Goal: Information Seeking & Learning: Learn about a topic

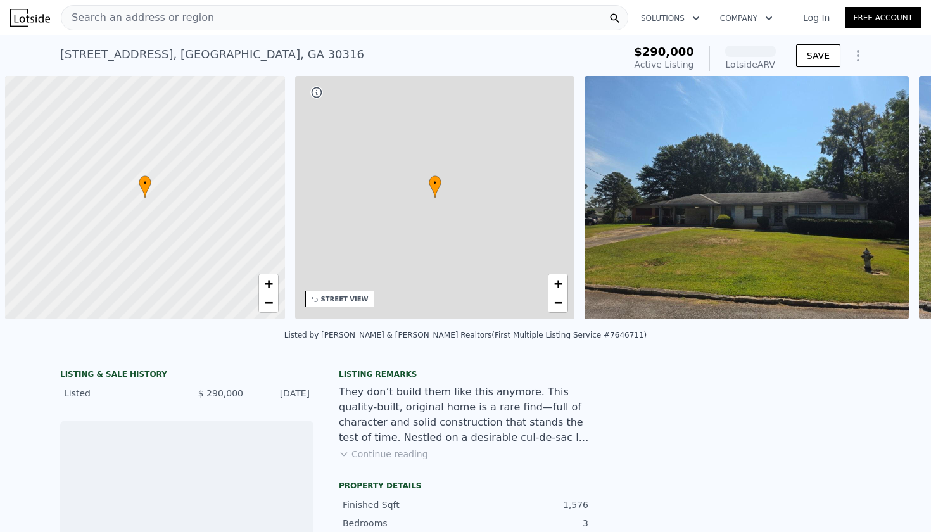
scroll to position [0, 5]
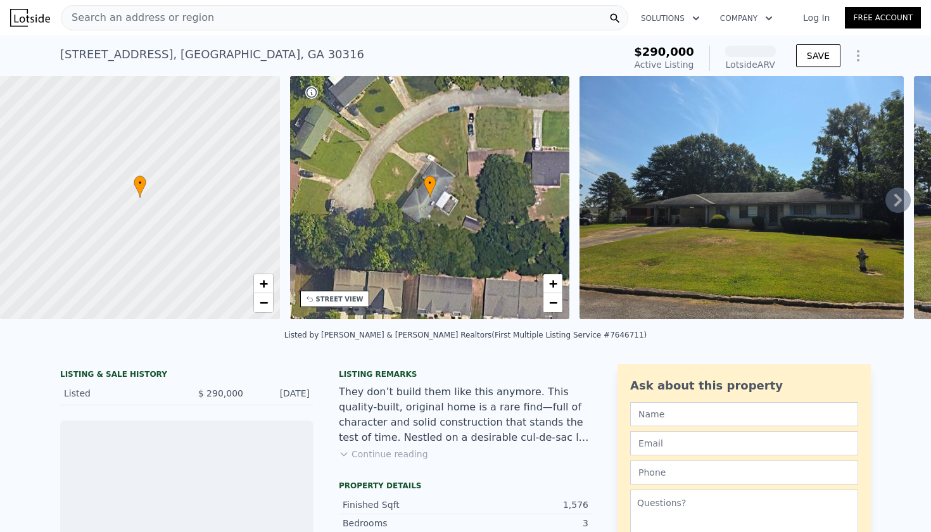
click at [174, 19] on span "Search an address or region" at bounding box center [137, 17] width 153 height 15
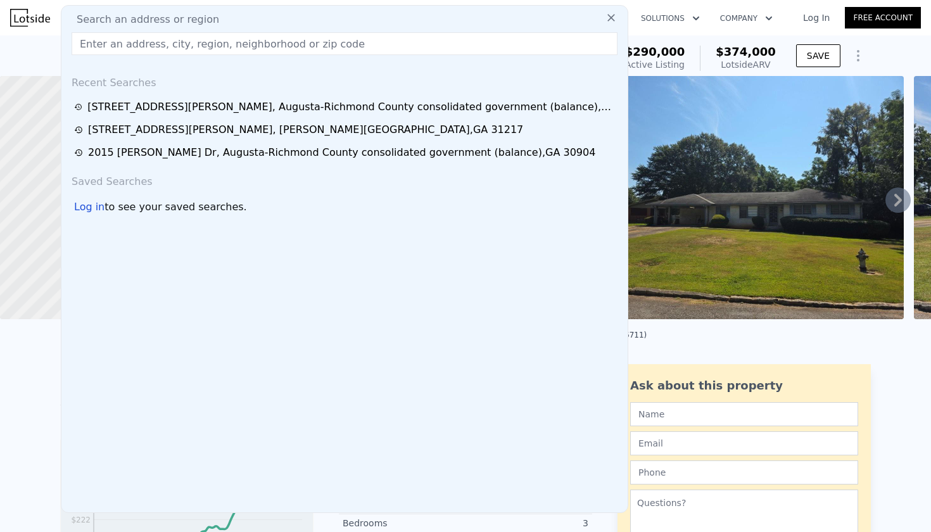
type input "[STREET_ADDRESS][PERSON_NAME]"
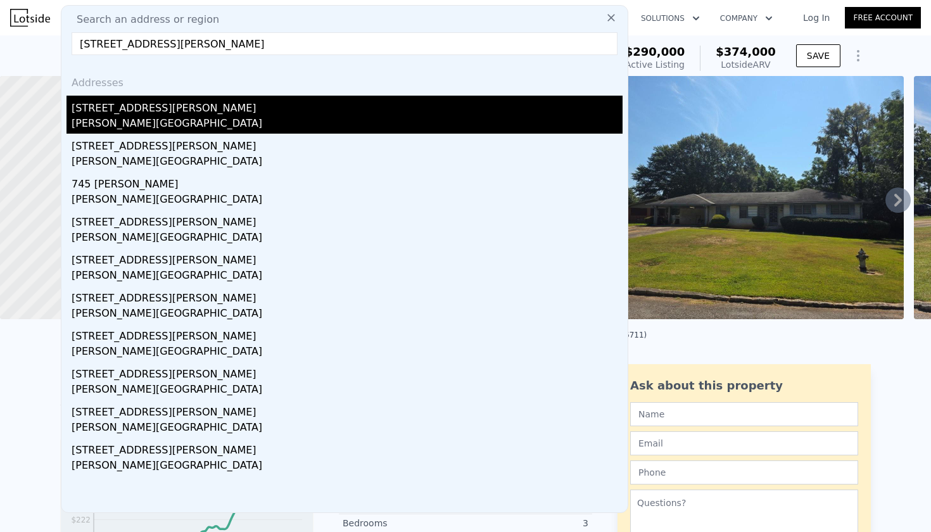
click at [148, 120] on div "[PERSON_NAME][GEOGRAPHIC_DATA]" at bounding box center [347, 125] width 551 height 18
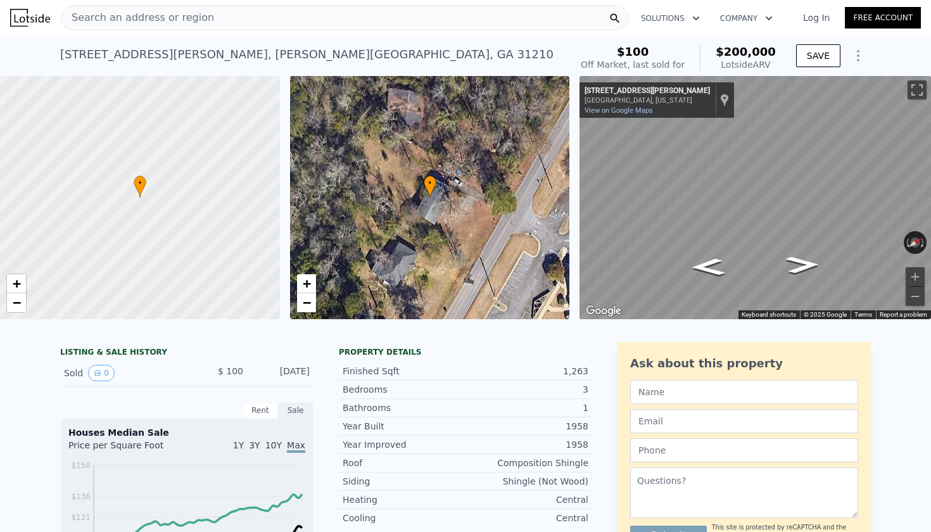
click at [822, 22] on link "Log In" at bounding box center [816, 17] width 57 height 13
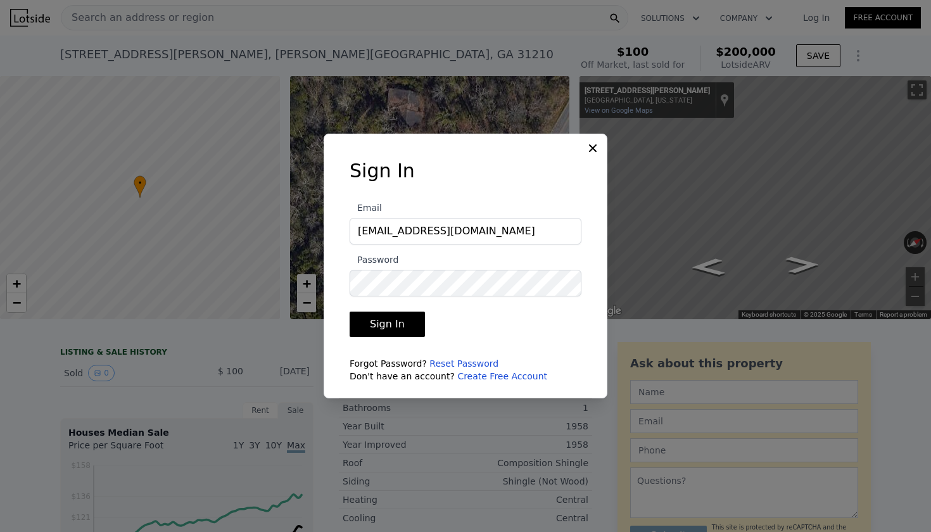
type input "xmsettlex@gmail.com"
click at [400, 329] on button "Sign In" at bounding box center [387, 324] width 75 height 25
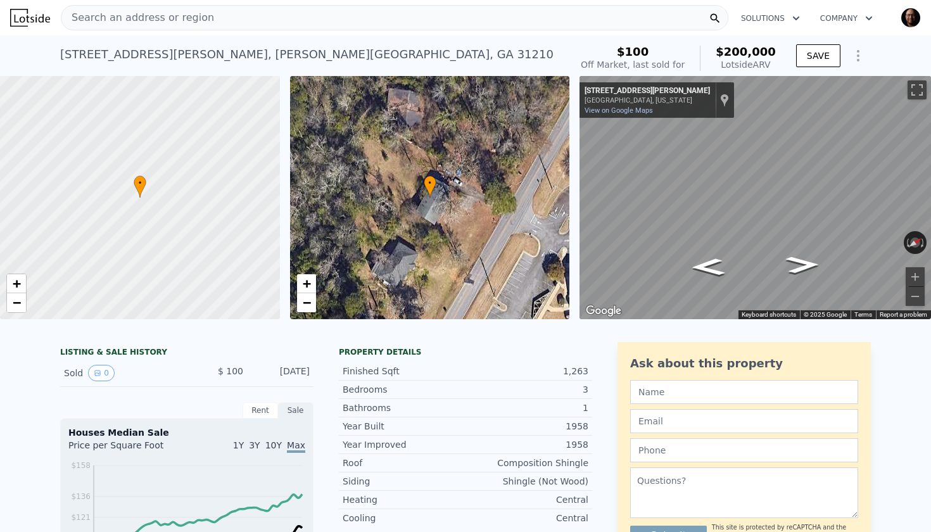
click at [912, 20] on img "button" at bounding box center [911, 18] width 20 height 20
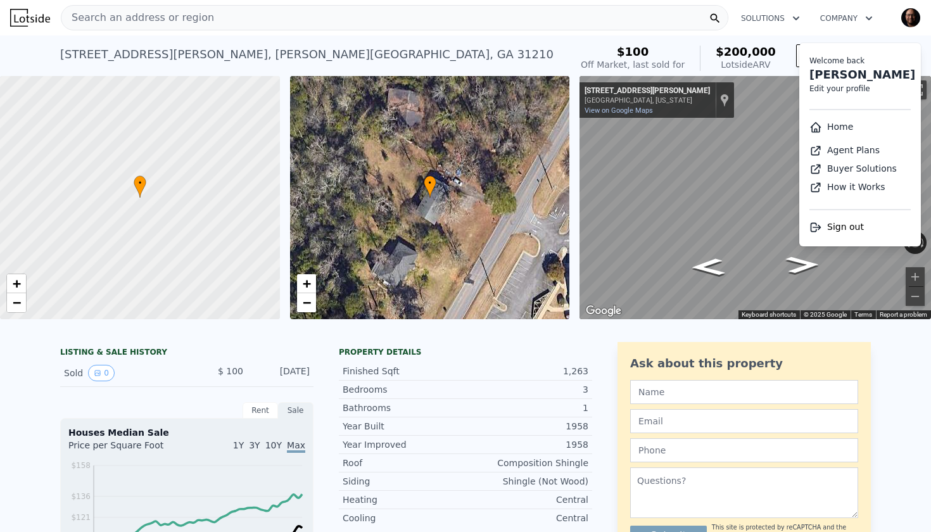
click at [912, 20] on img "button" at bounding box center [911, 18] width 20 height 20
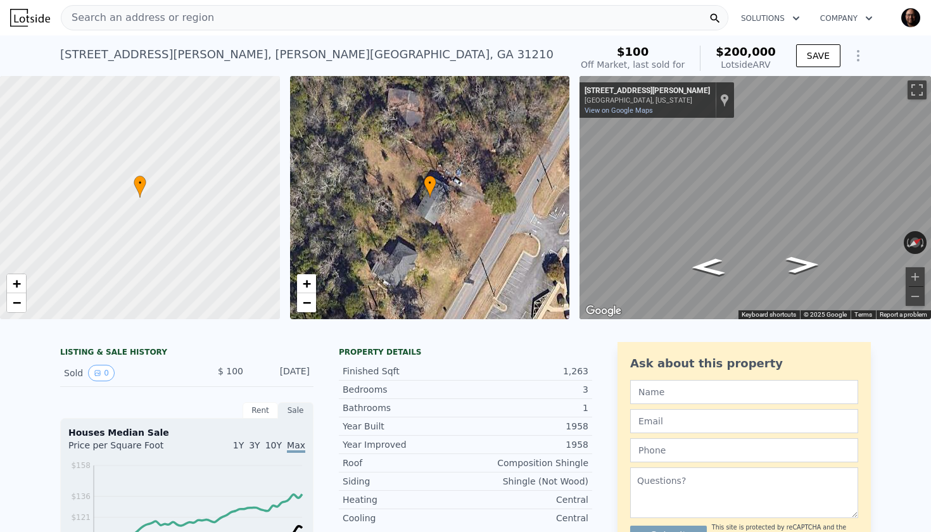
click at [863, 52] on icon "Show Options" at bounding box center [858, 55] width 15 height 15
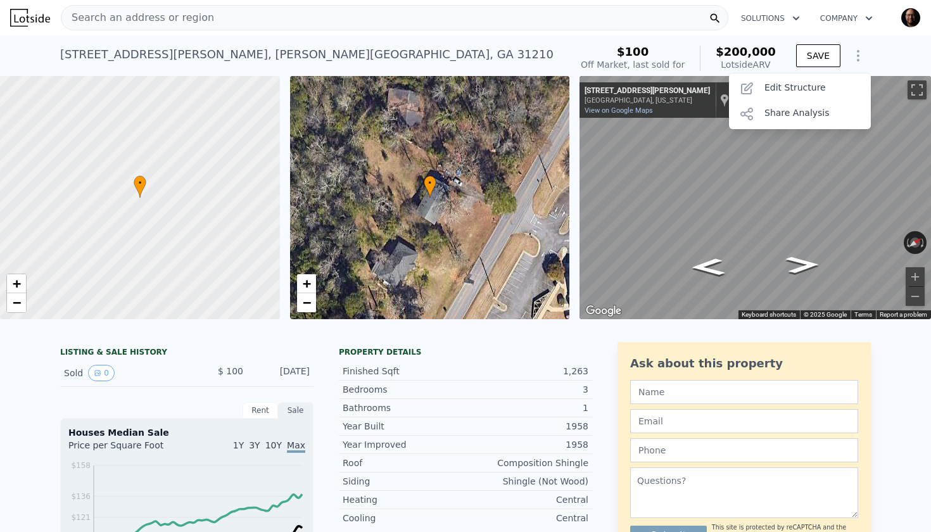
click at [863, 52] on icon "Show Options" at bounding box center [858, 55] width 15 height 15
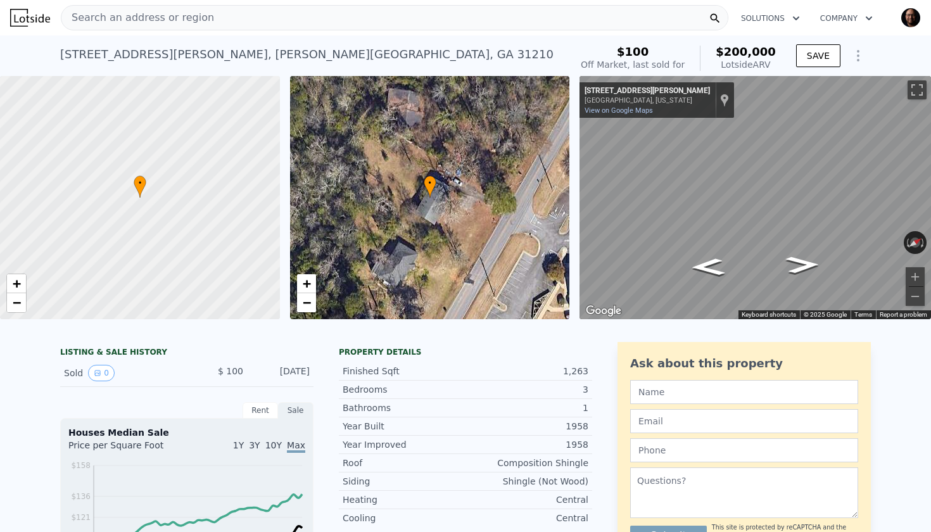
click at [910, 22] on img "button" at bounding box center [911, 18] width 20 height 20
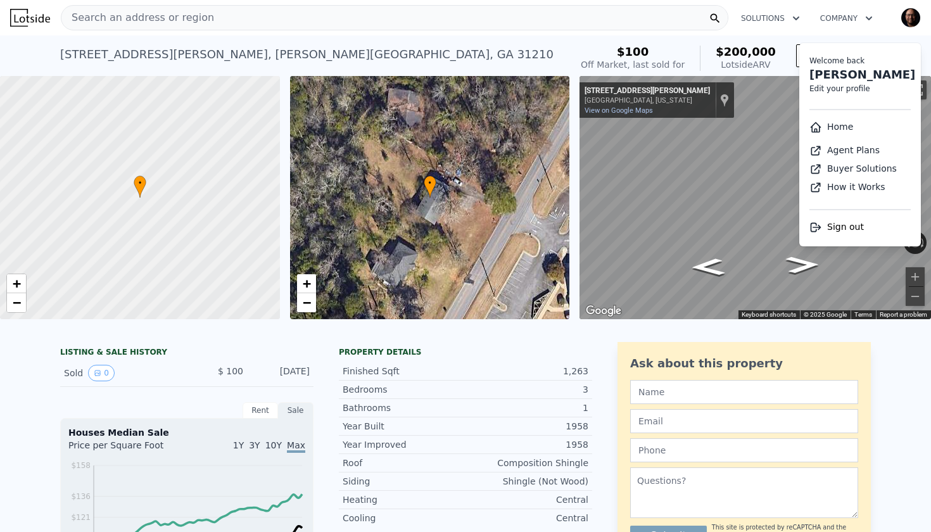
click at [837, 129] on link "Home" at bounding box center [832, 127] width 44 height 10
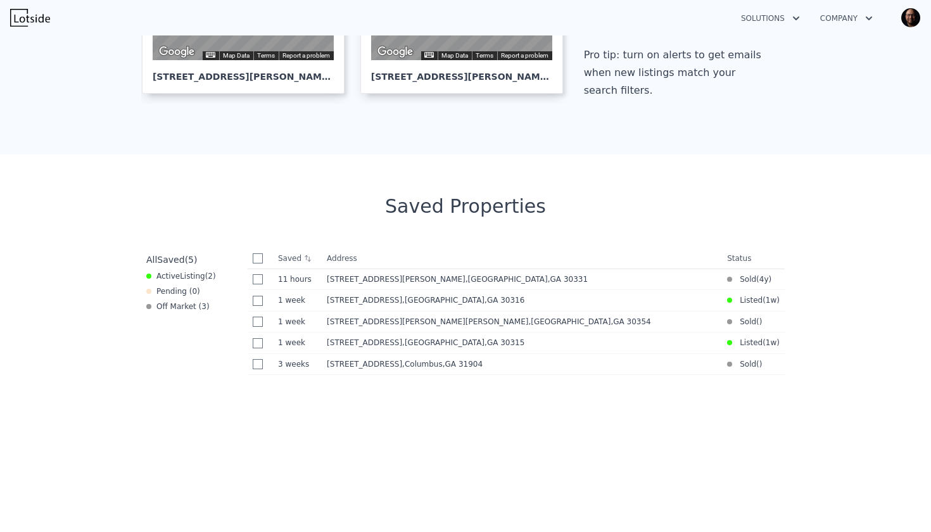
scroll to position [362, 0]
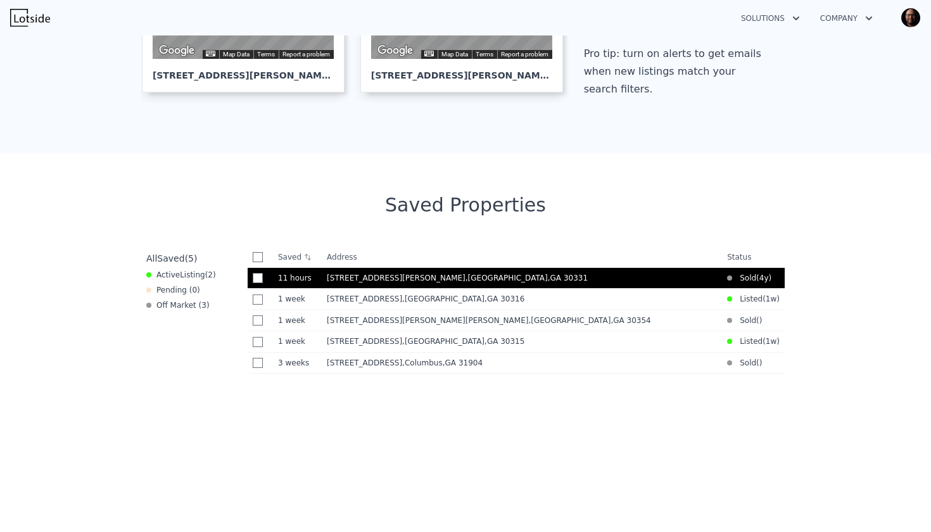
click at [687, 279] on div "1945 Kimberly Rd SW , Atlanta , GA 30331" at bounding box center [522, 278] width 390 height 10
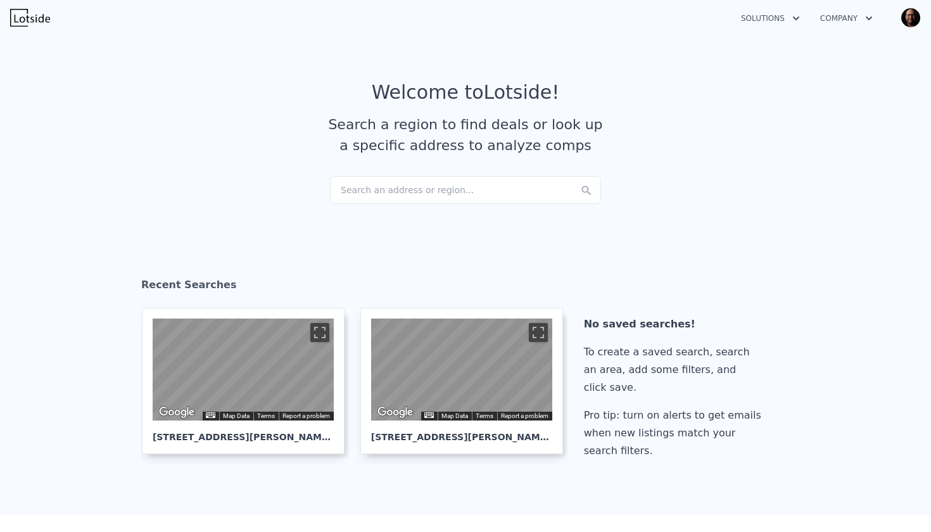
scroll to position [0, 0]
click at [363, 187] on div "Search an address or region..." at bounding box center [465, 190] width 271 height 28
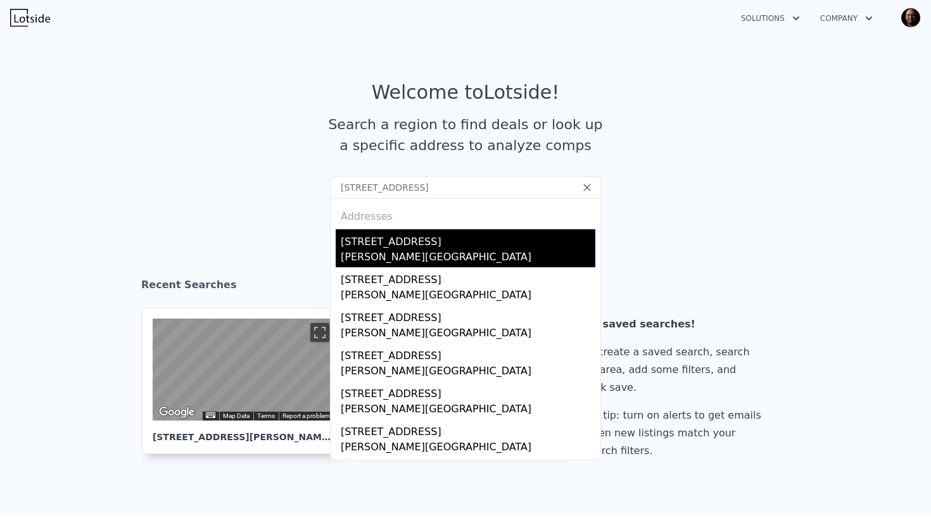
type input "1118 Carlisle Ave, Macon, GA 31204"
click at [375, 245] on div "1118 Carlisle Ave" at bounding box center [468, 239] width 255 height 20
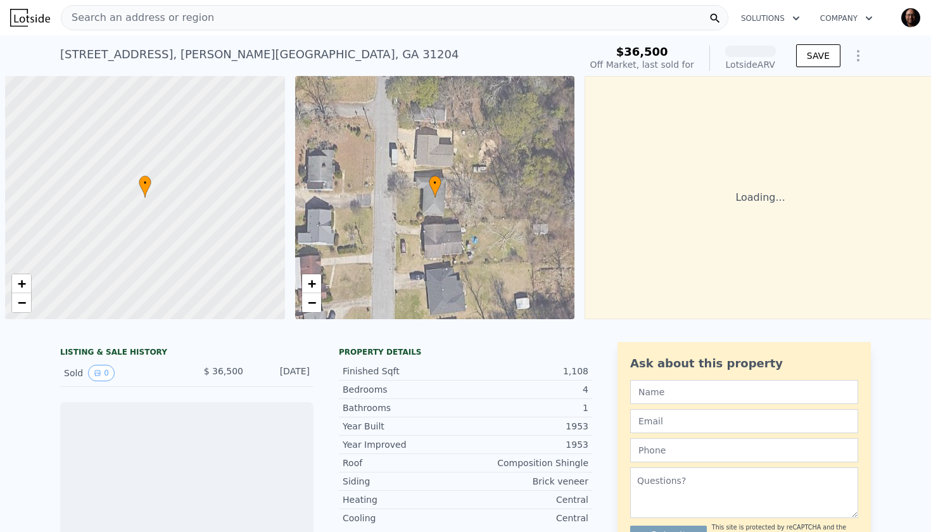
scroll to position [0, 5]
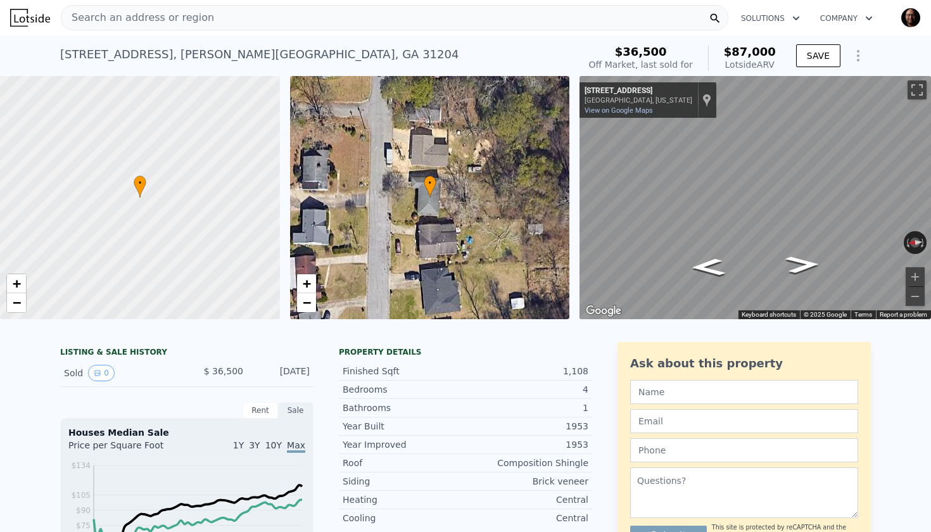
click at [913, 22] on img "button" at bounding box center [911, 18] width 20 height 20
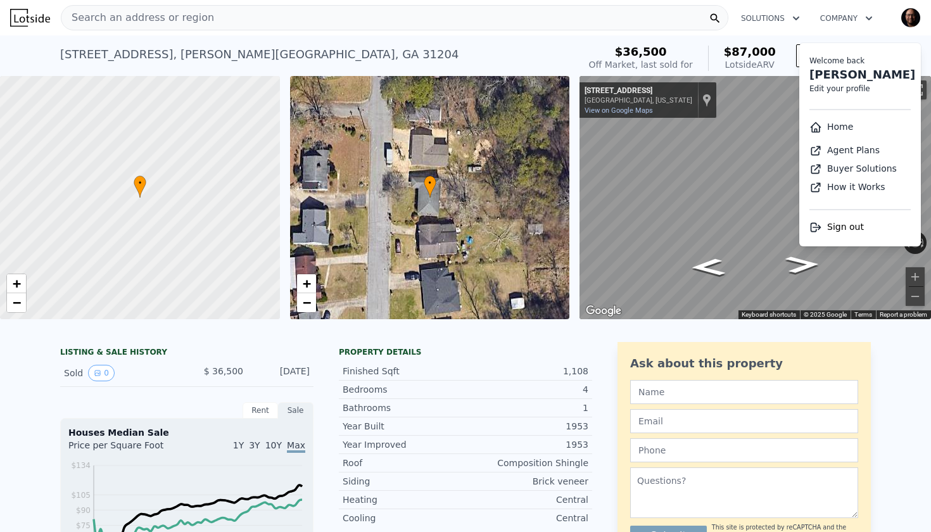
click at [915, 22] on img "button" at bounding box center [911, 18] width 20 height 20
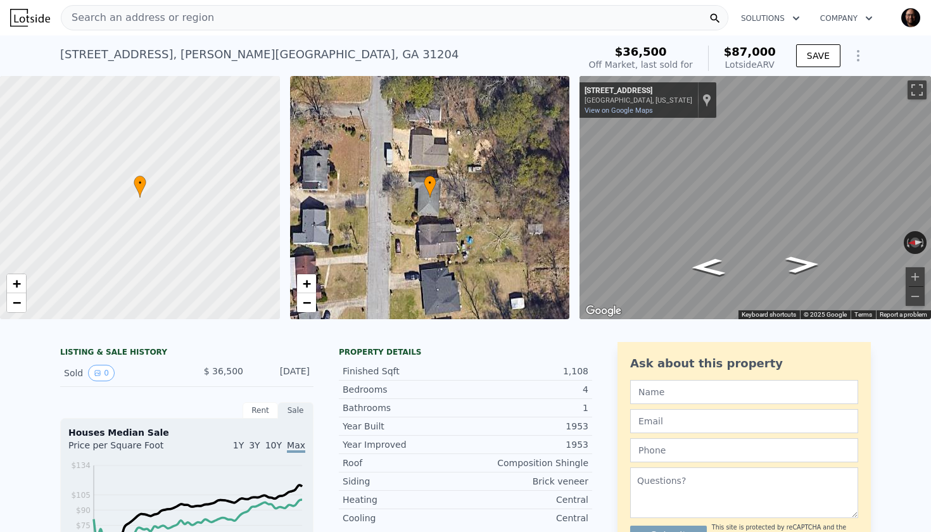
click at [915, 22] on img "button" at bounding box center [911, 18] width 20 height 20
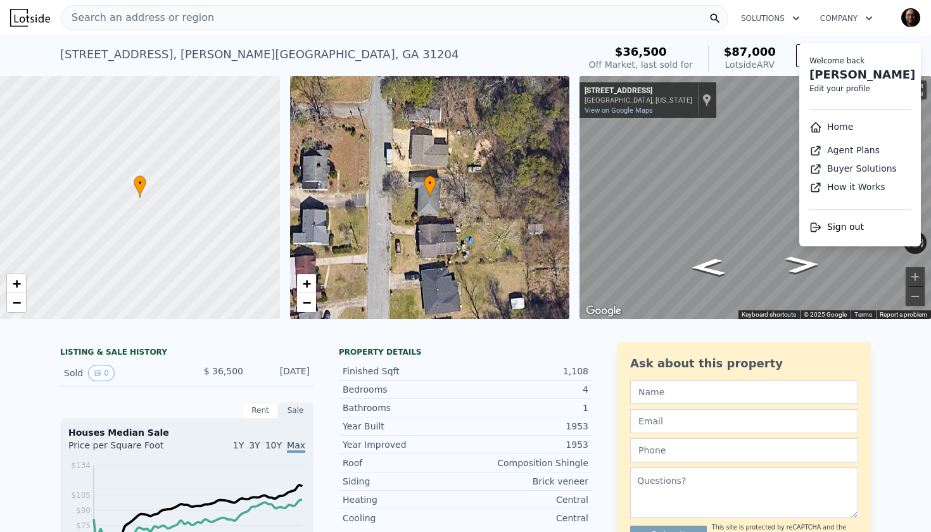
click at [845, 129] on link "Home" at bounding box center [832, 127] width 44 height 10
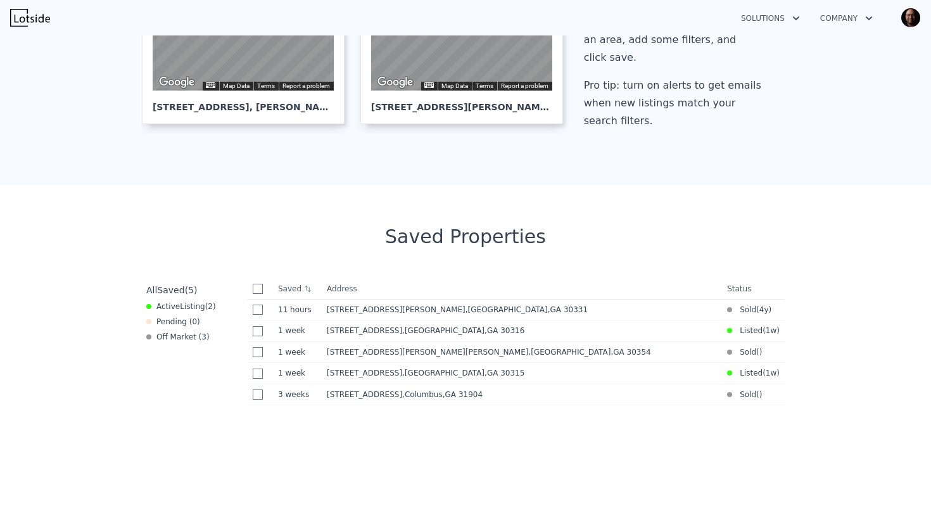
scroll to position [331, 0]
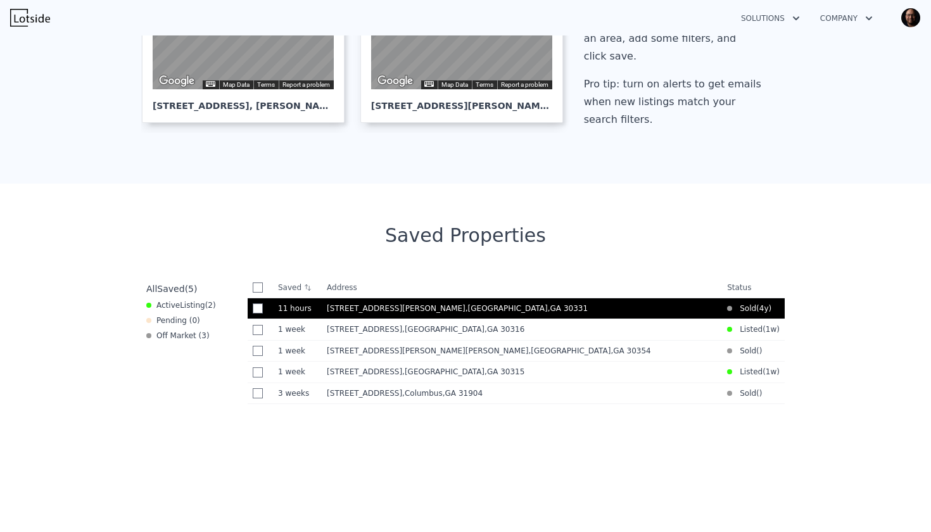
click at [466, 309] on span ", Atlanta , GA 30331" at bounding box center [529, 308] width 127 height 9
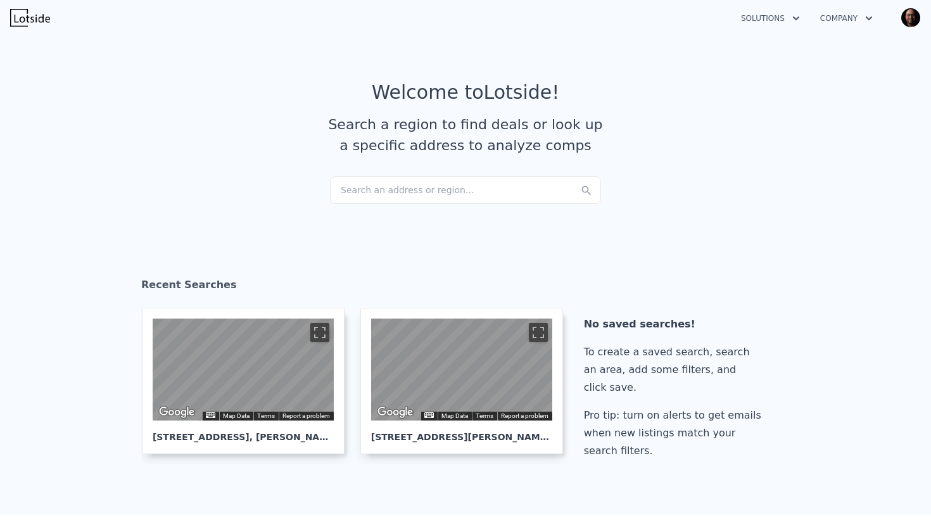
scroll to position [0, 0]
click at [357, 189] on div "Search an address or region..." at bounding box center [465, 190] width 271 height 28
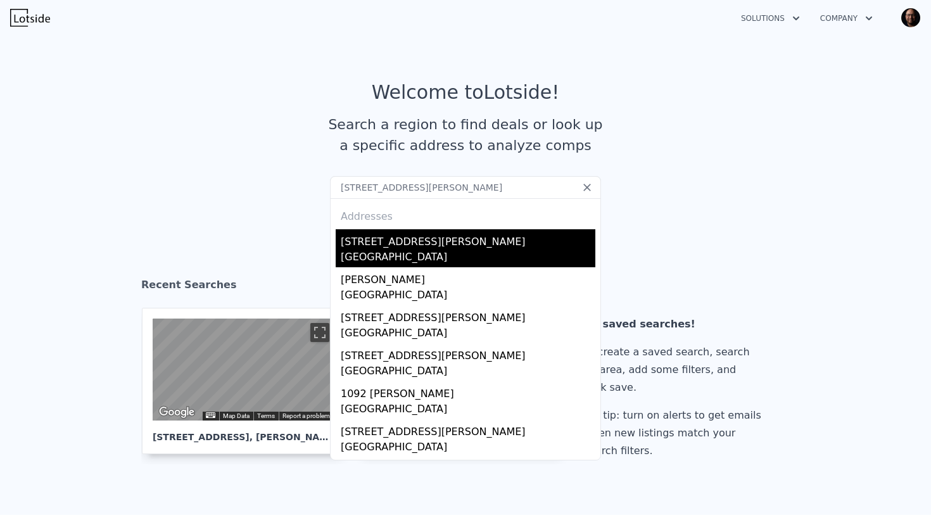
type input "477 Maulk Thompson Rd, Jeffersonville, GA 31044"
click at [381, 257] on div "Twiggs County, GA 31044" at bounding box center [468, 259] width 255 height 18
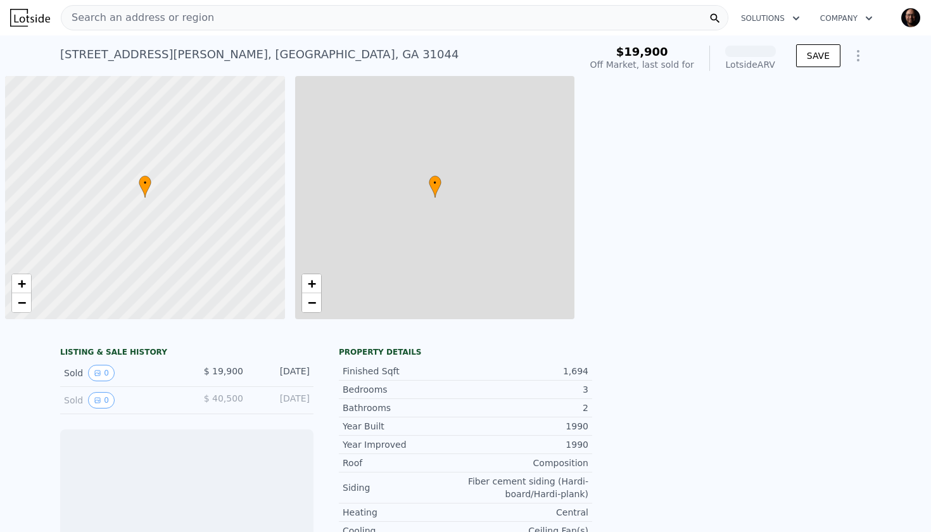
scroll to position [0, 5]
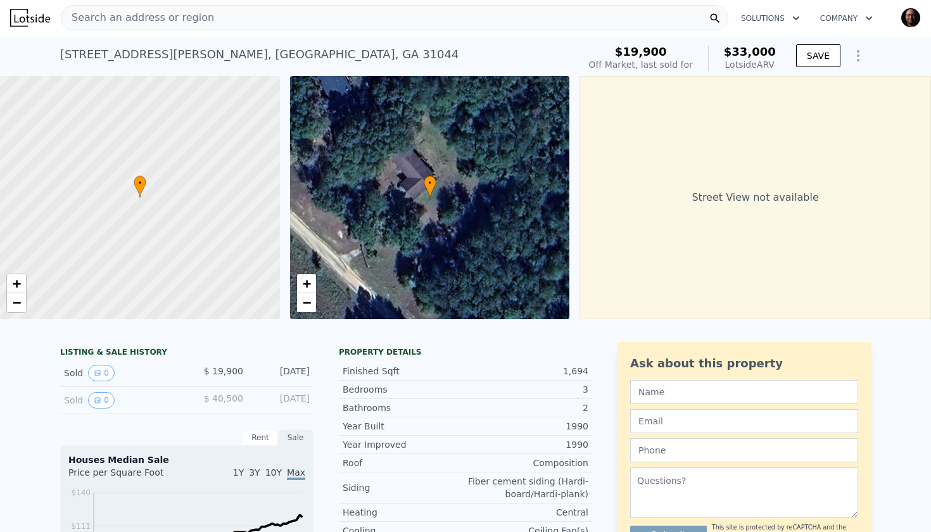
click at [258, 18] on div "Search an address or region" at bounding box center [395, 17] width 668 height 25
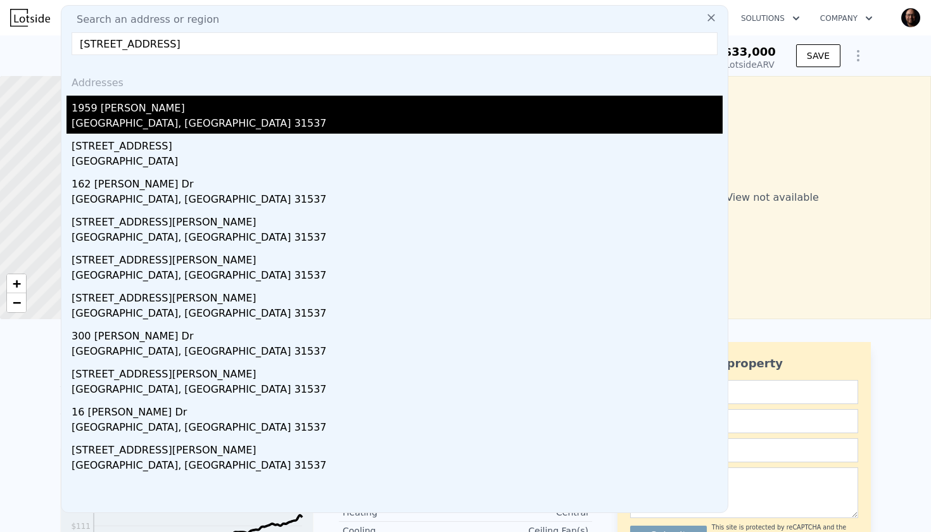
type input "195 Fern Dr, Folkston, GA 31537"
click at [149, 110] on div "1959 Snowden Rd" at bounding box center [397, 106] width 651 height 20
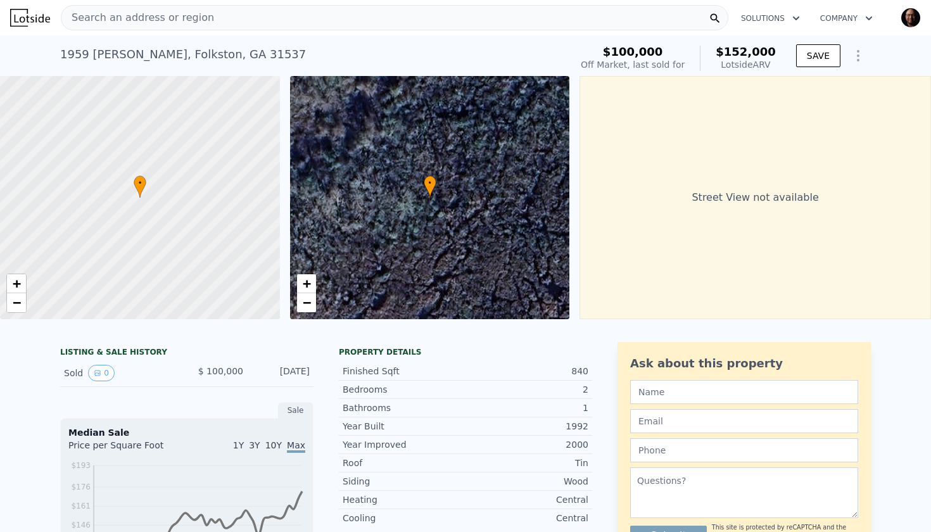
click at [915, 20] on img "button" at bounding box center [911, 18] width 20 height 20
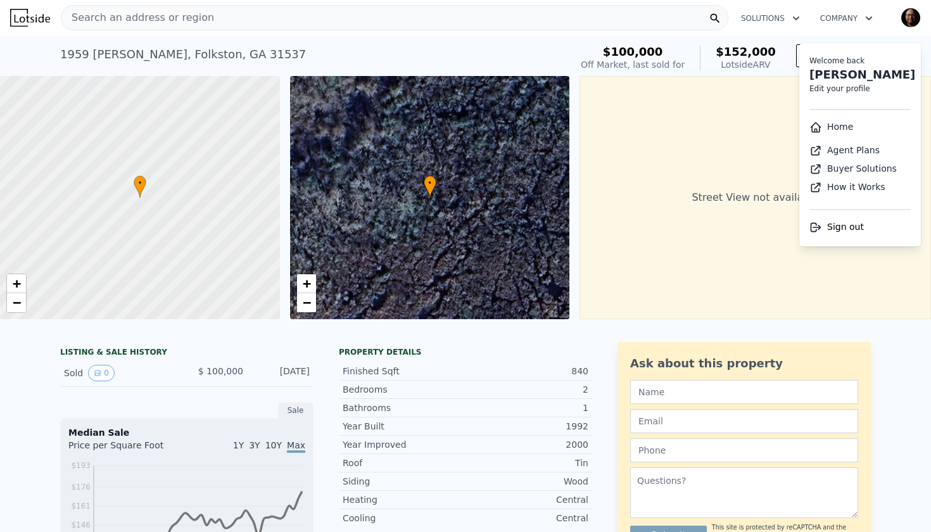
click at [846, 129] on link "Home" at bounding box center [832, 127] width 44 height 10
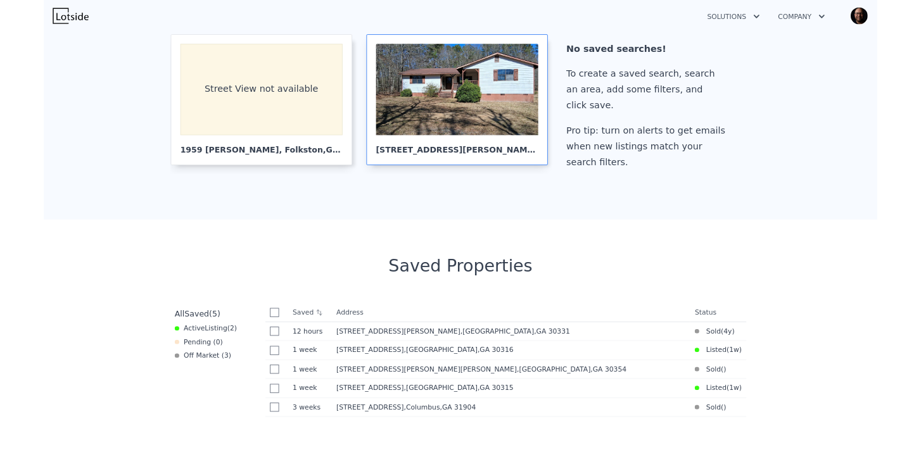
scroll to position [270, 0]
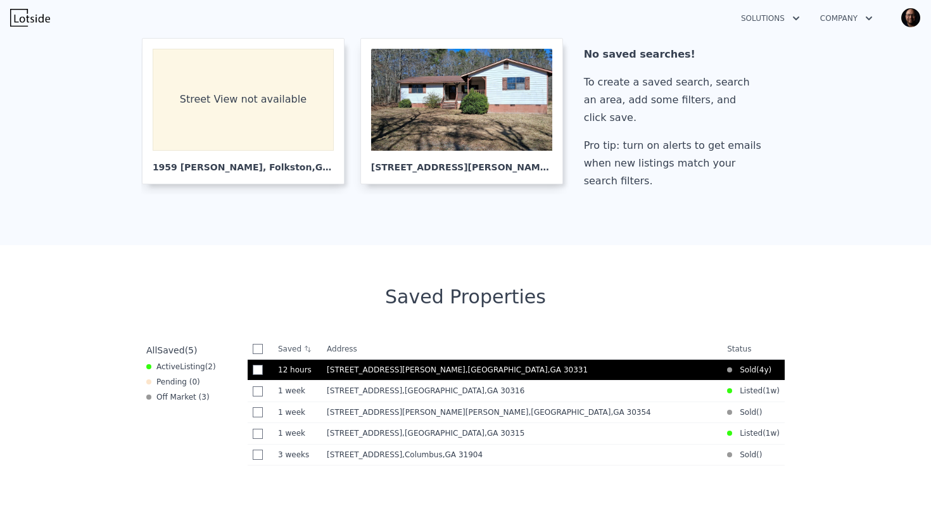
click at [466, 370] on span ", Atlanta , GA 30331" at bounding box center [529, 370] width 127 height 9
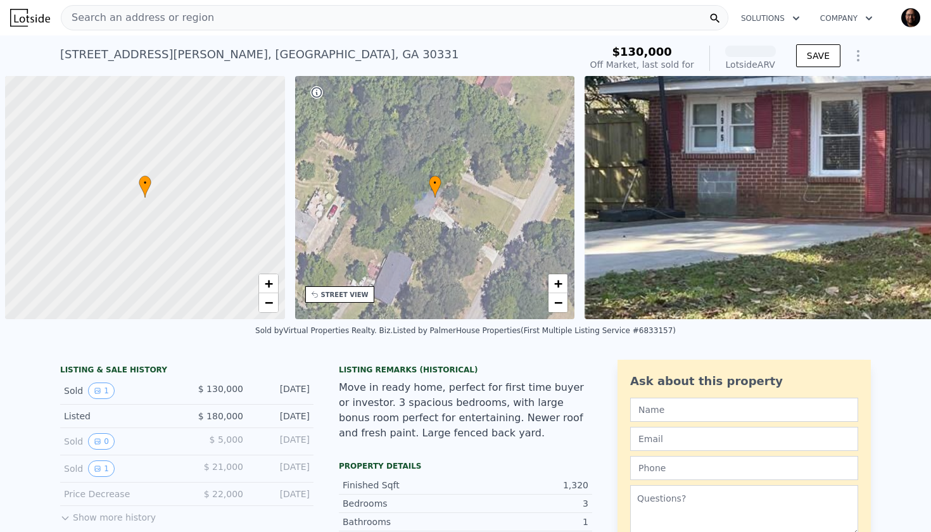
scroll to position [0, 5]
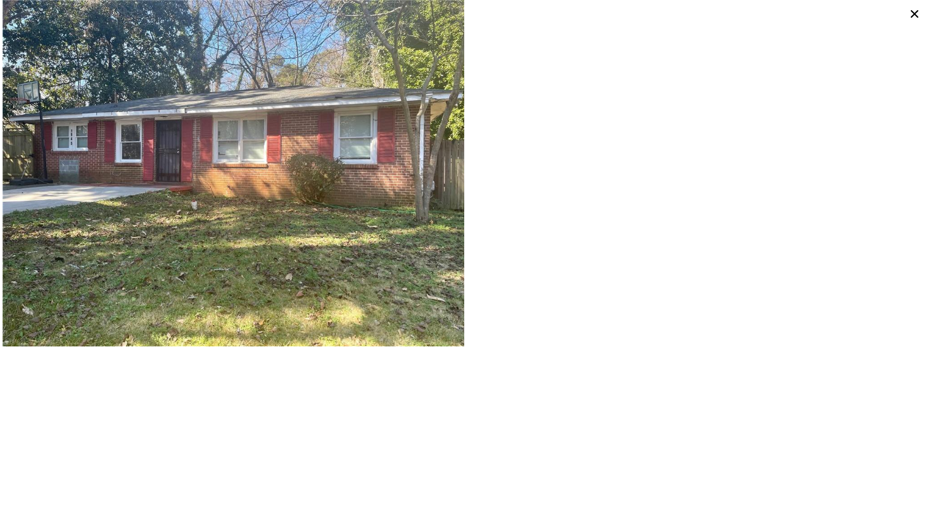
click at [231, 217] on img at bounding box center [234, 173] width 462 height 347
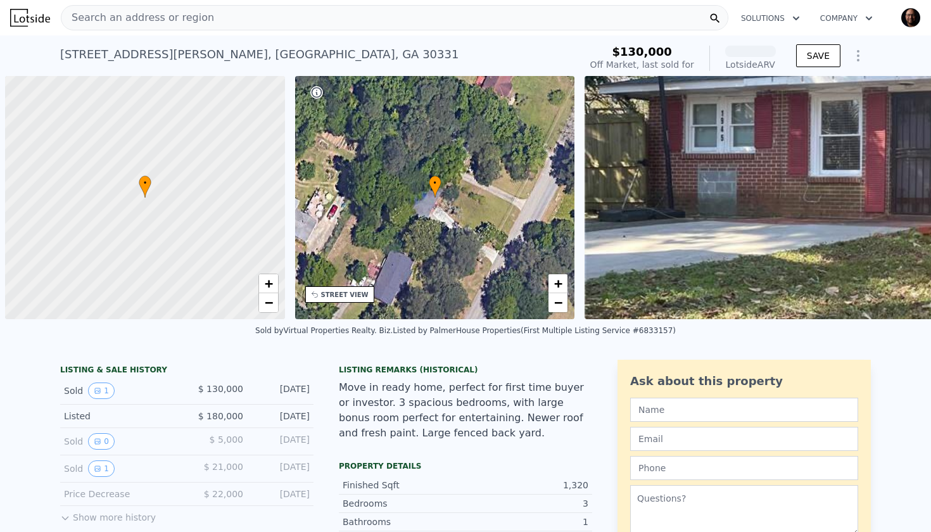
scroll to position [0, 5]
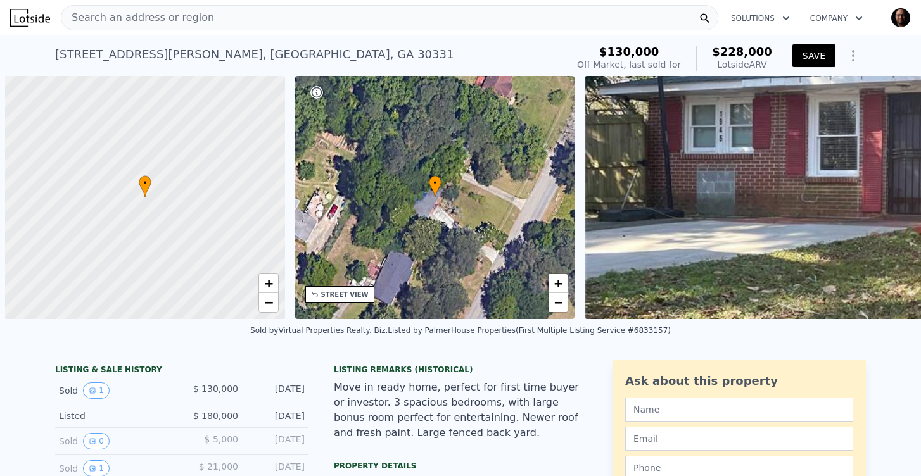
scroll to position [0, 5]
